Goal: Complete application form

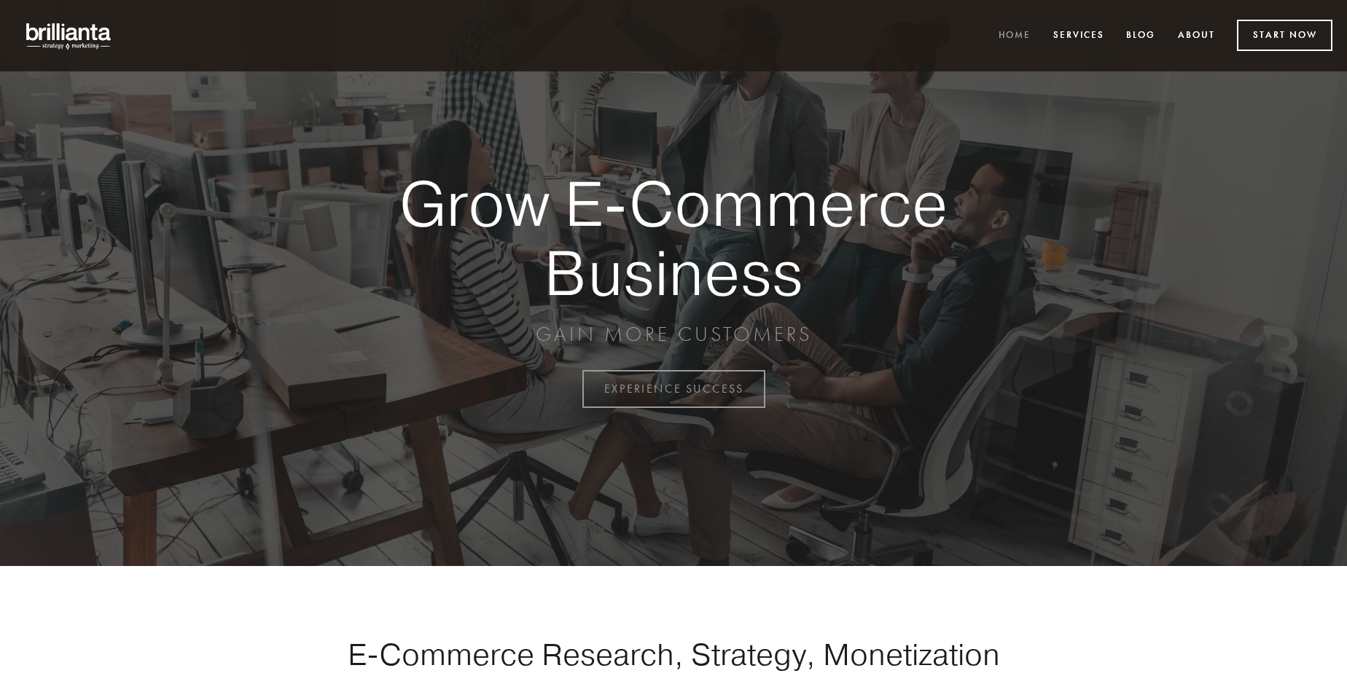
scroll to position [3820, 0]
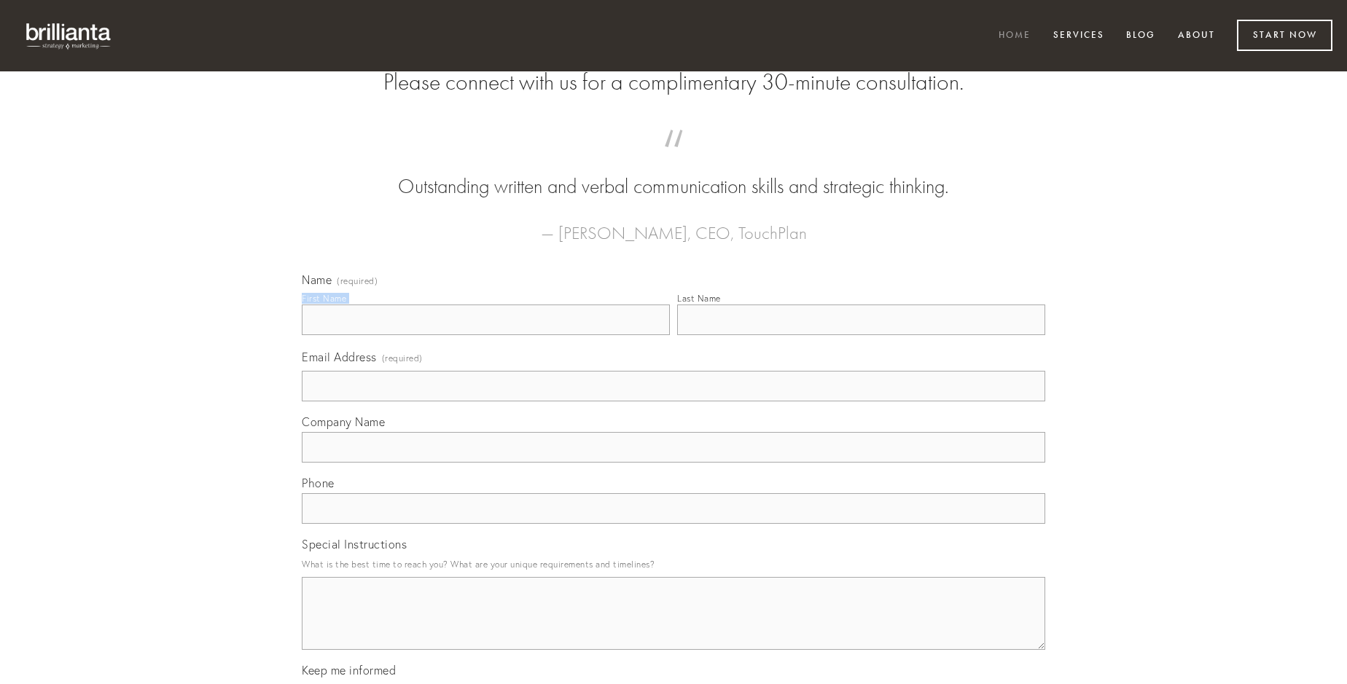
type input "[PERSON_NAME] IV"
click at [861, 335] on input "Last Name" at bounding box center [861, 320] width 368 height 31
type input "[PERSON_NAME] IV"
click at [673, 402] on input "Email Address (required)" at bounding box center [673, 386] width 743 height 31
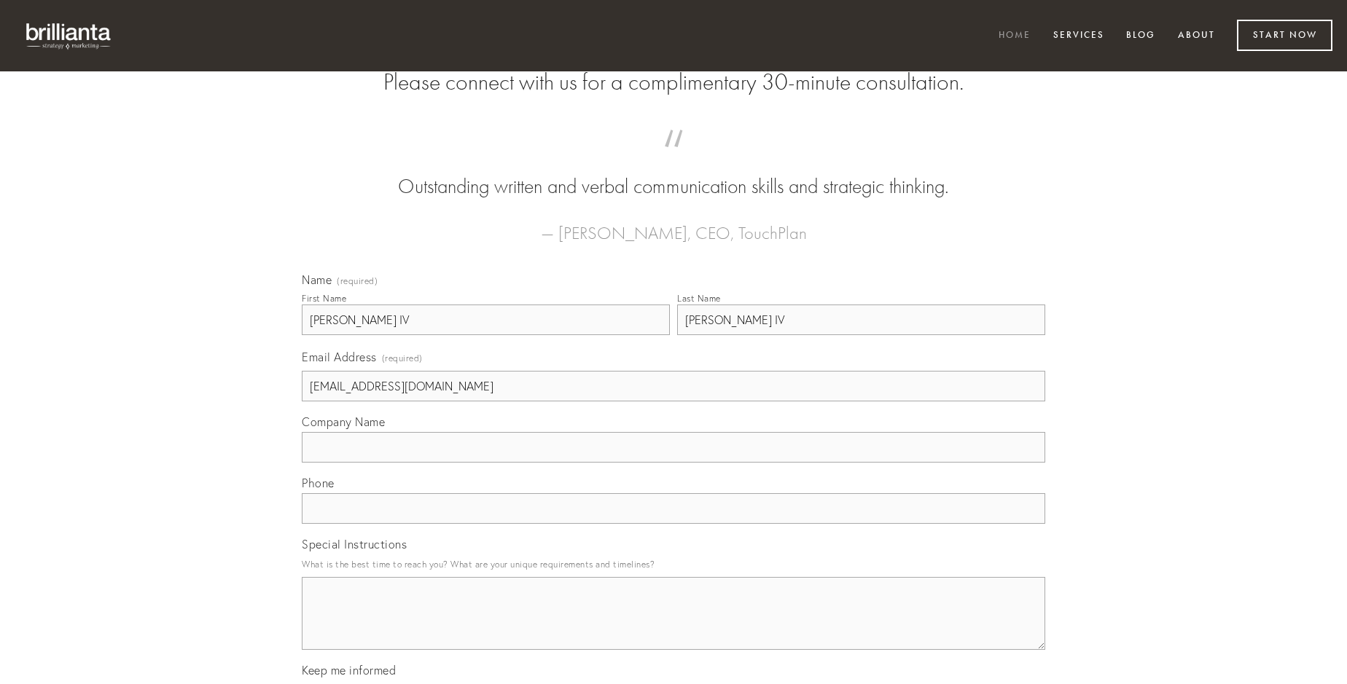
type input "[EMAIL_ADDRESS][DOMAIN_NAME]"
click at [673, 463] on input "Company Name" at bounding box center [673, 447] width 743 height 31
type input "pauper"
click at [673, 524] on input "text" at bounding box center [673, 508] width 743 height 31
click at [673, 627] on textarea "Special Instructions" at bounding box center [673, 613] width 743 height 73
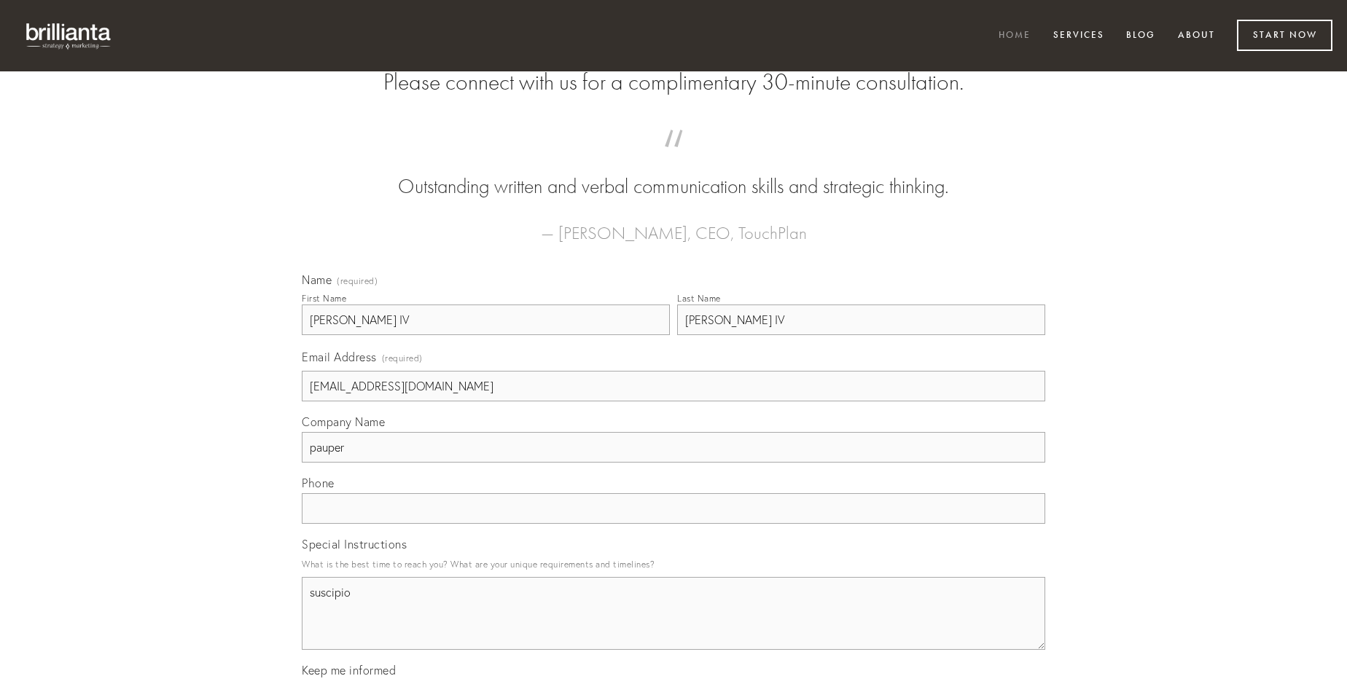
type textarea "suscipio"
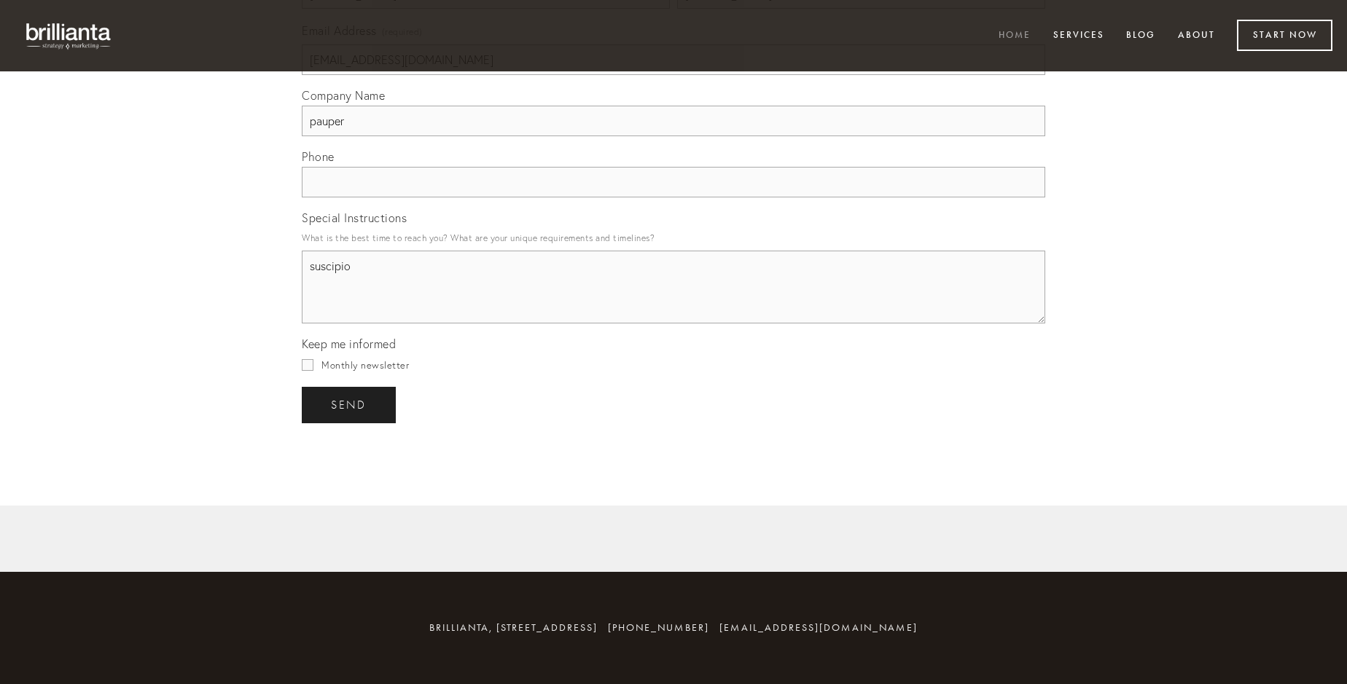
click at [350, 404] on span "send" at bounding box center [349, 405] width 36 height 13
